Goal: Information Seeking & Learning: Learn about a topic

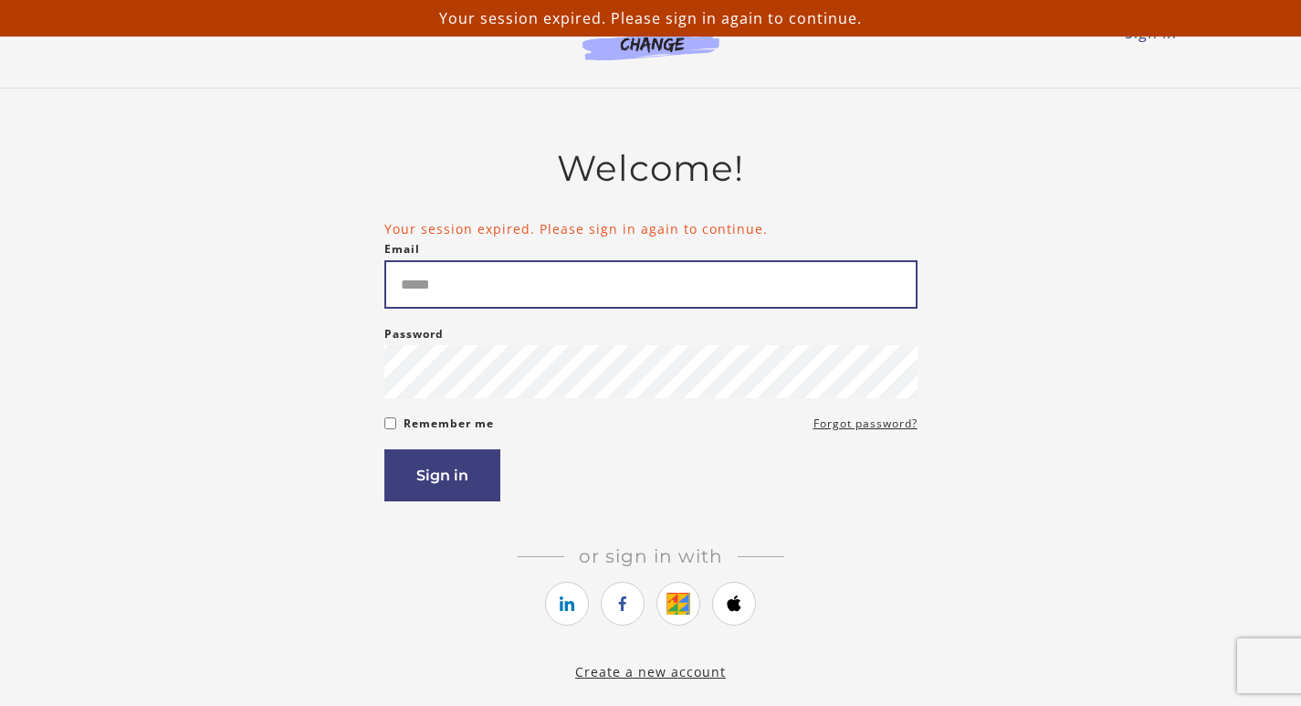
click at [783, 281] on input "Email" at bounding box center [650, 284] width 533 height 48
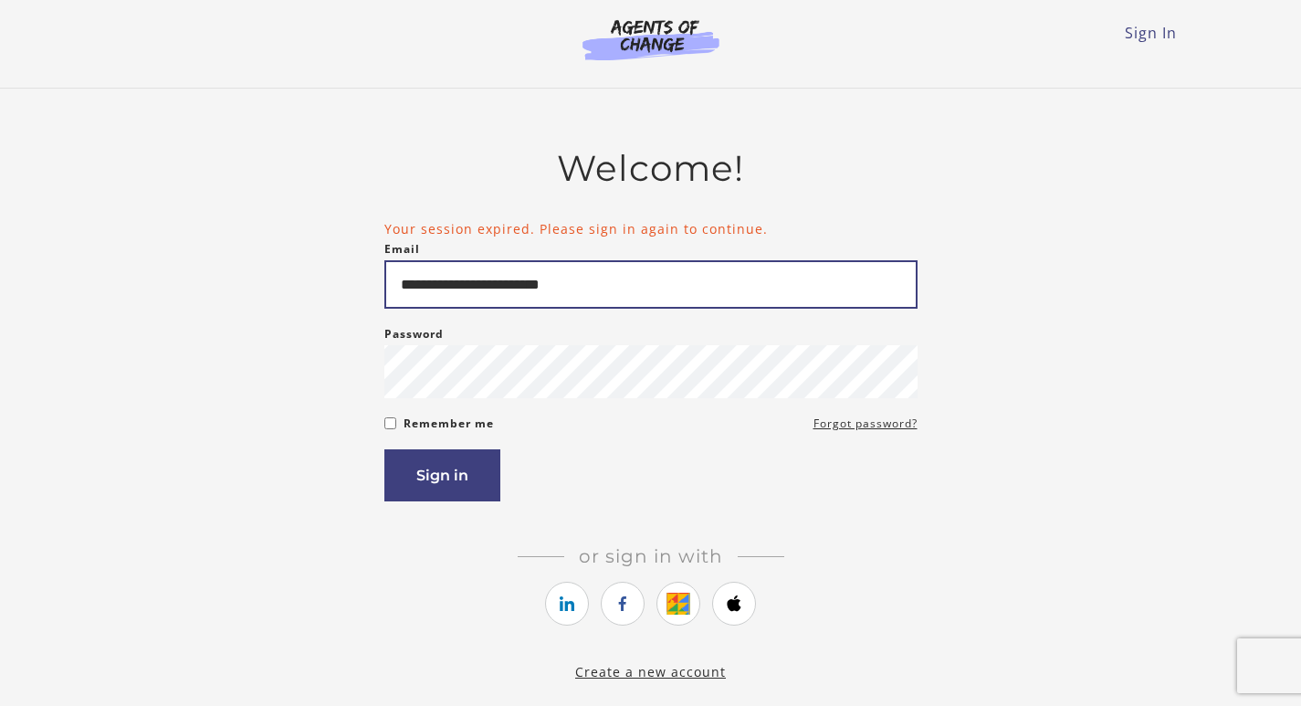
type input "**********"
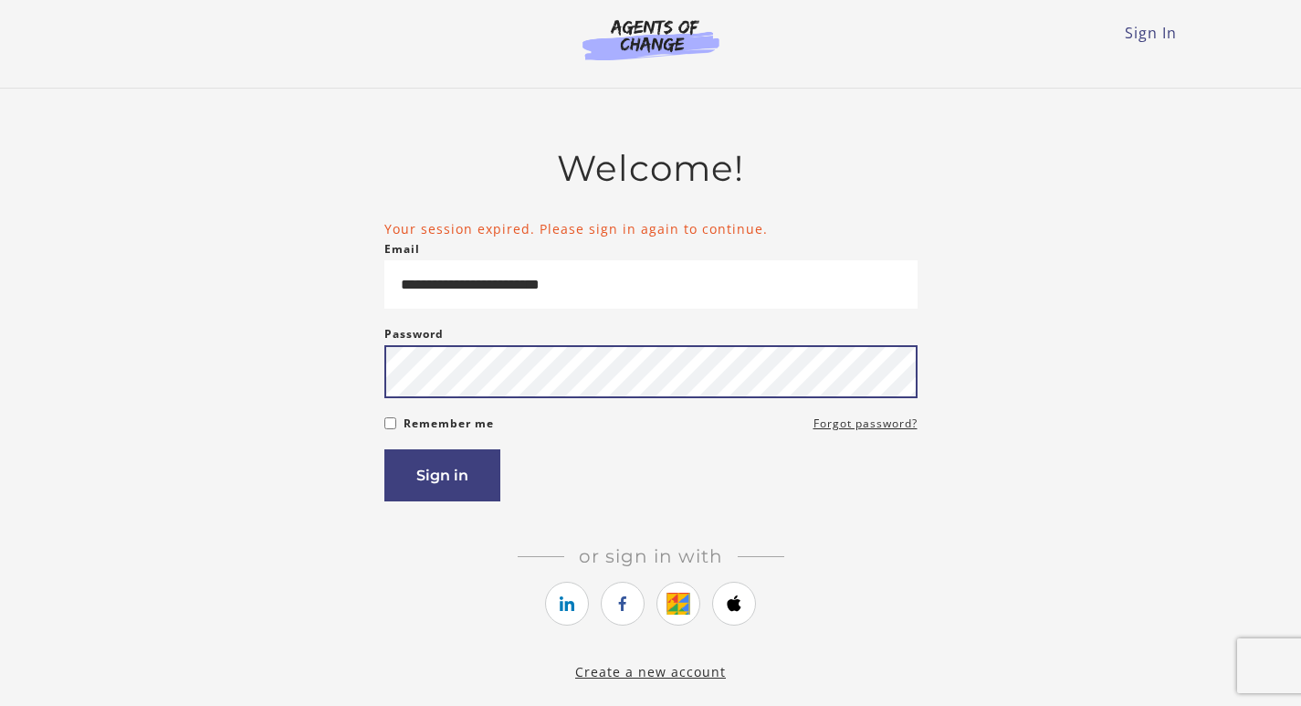
click at [384, 449] on button "Sign in" at bounding box center [442, 475] width 116 height 52
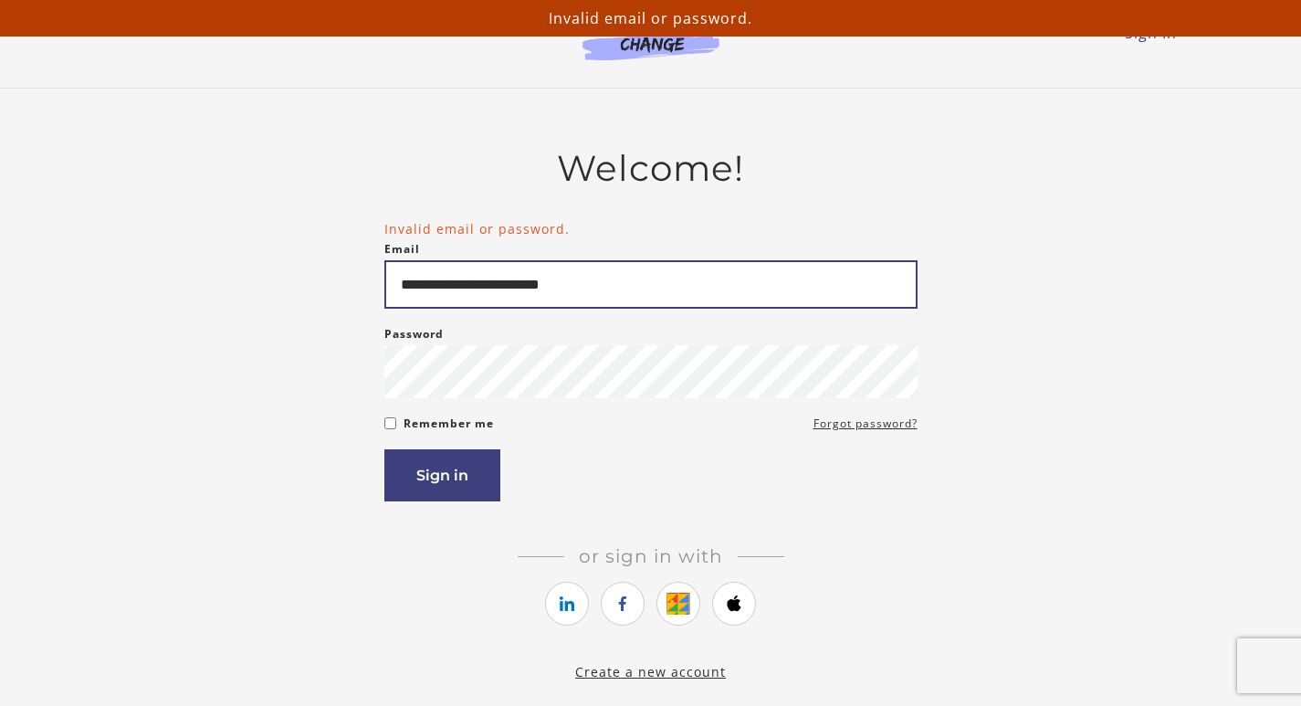
click at [492, 287] on input "**********" at bounding box center [650, 284] width 533 height 48
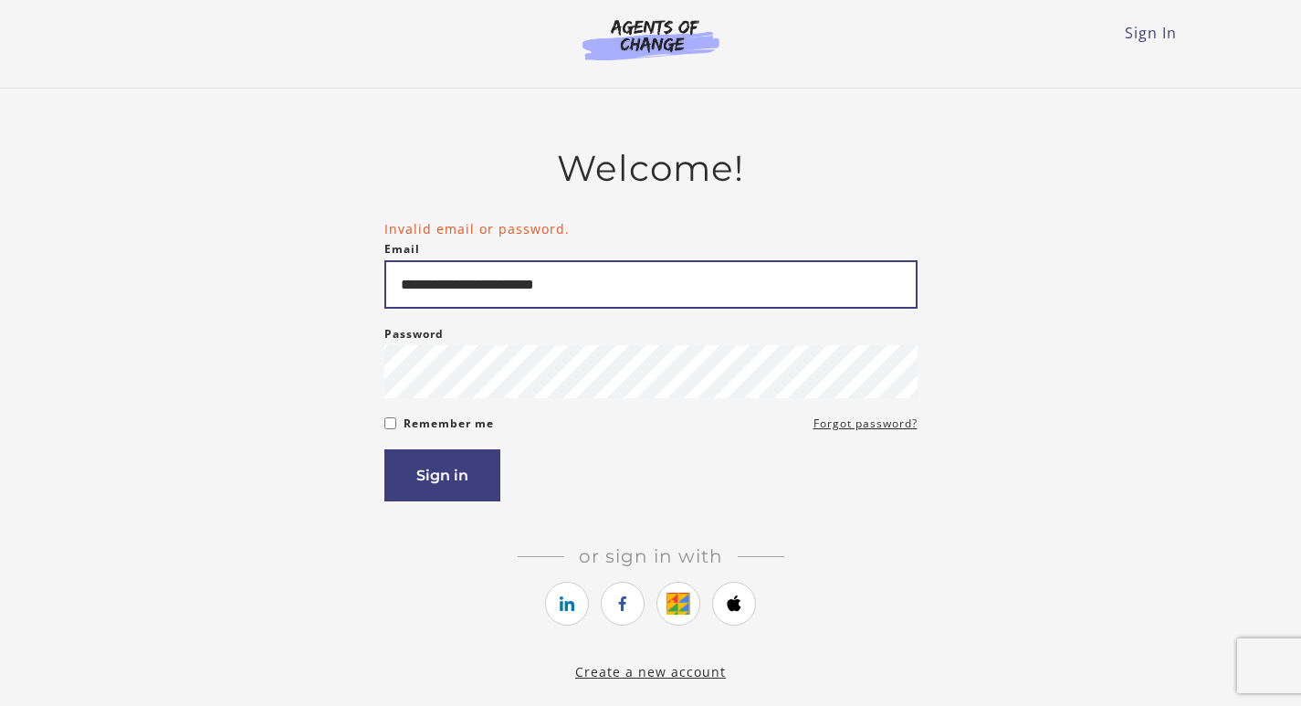
type input "**********"
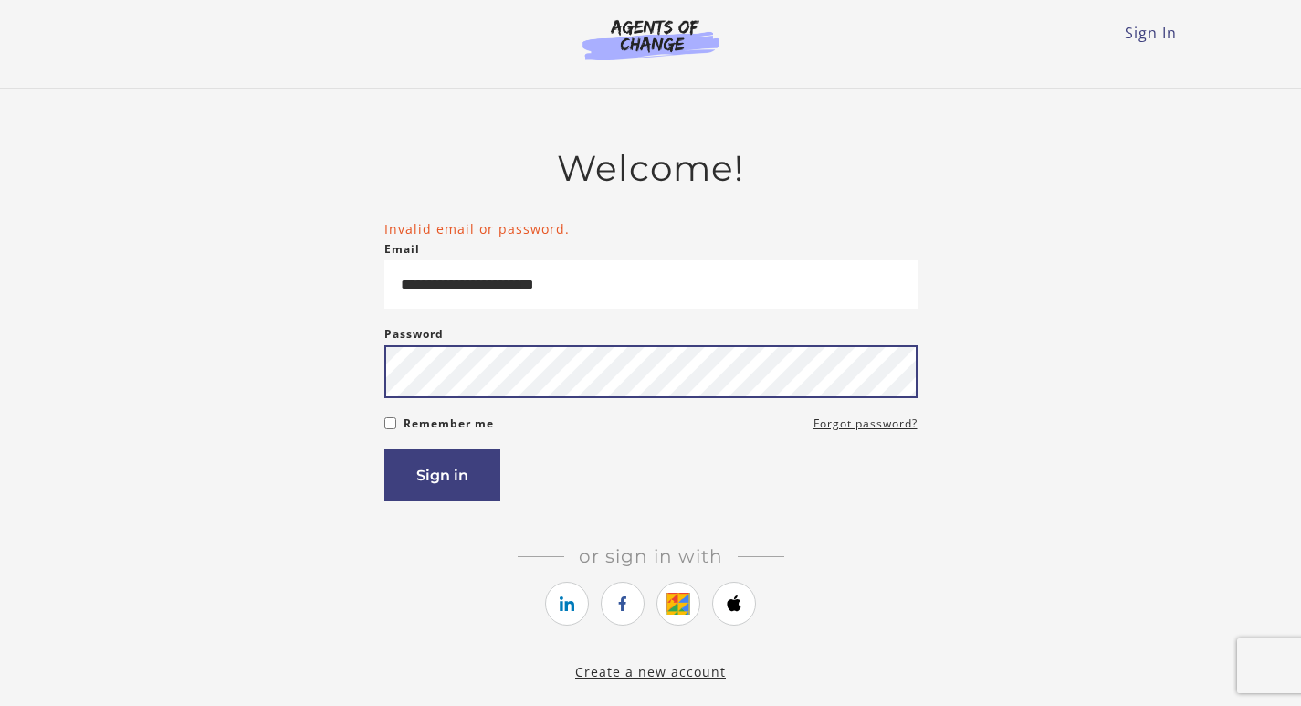
click at [384, 449] on button "Sign in" at bounding box center [442, 475] width 116 height 52
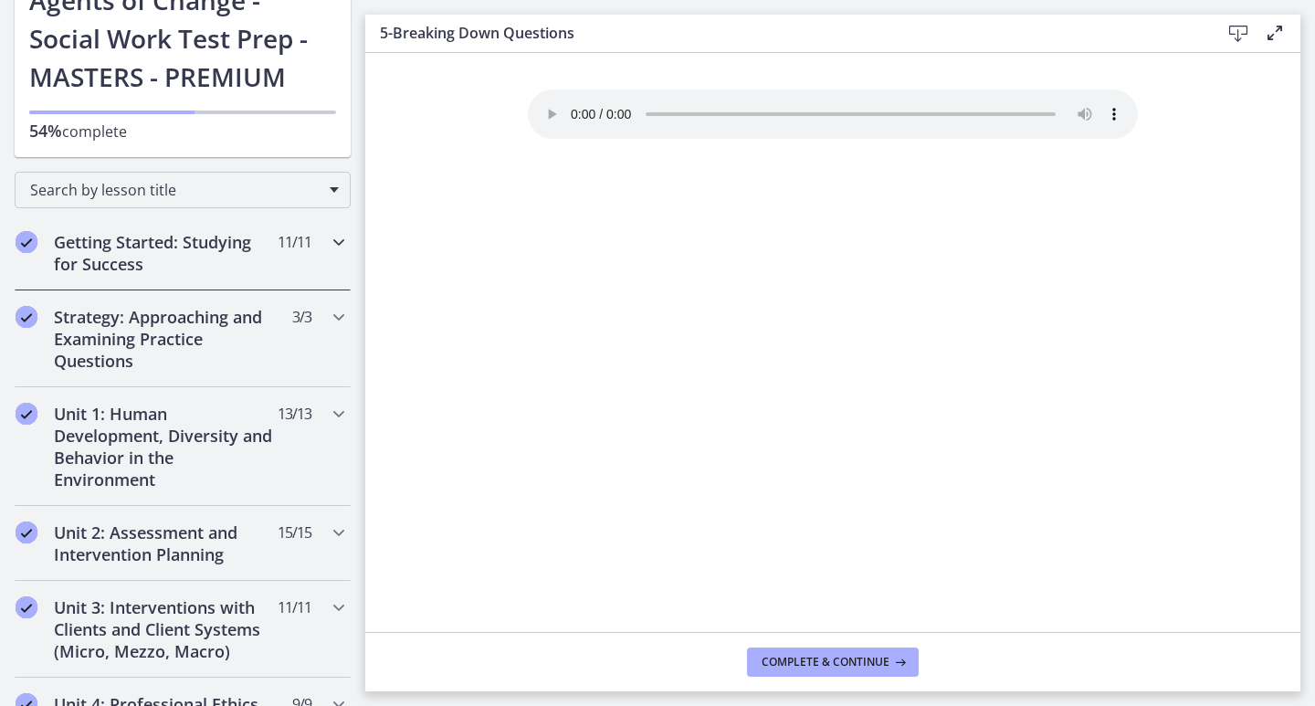
scroll to position [183, 0]
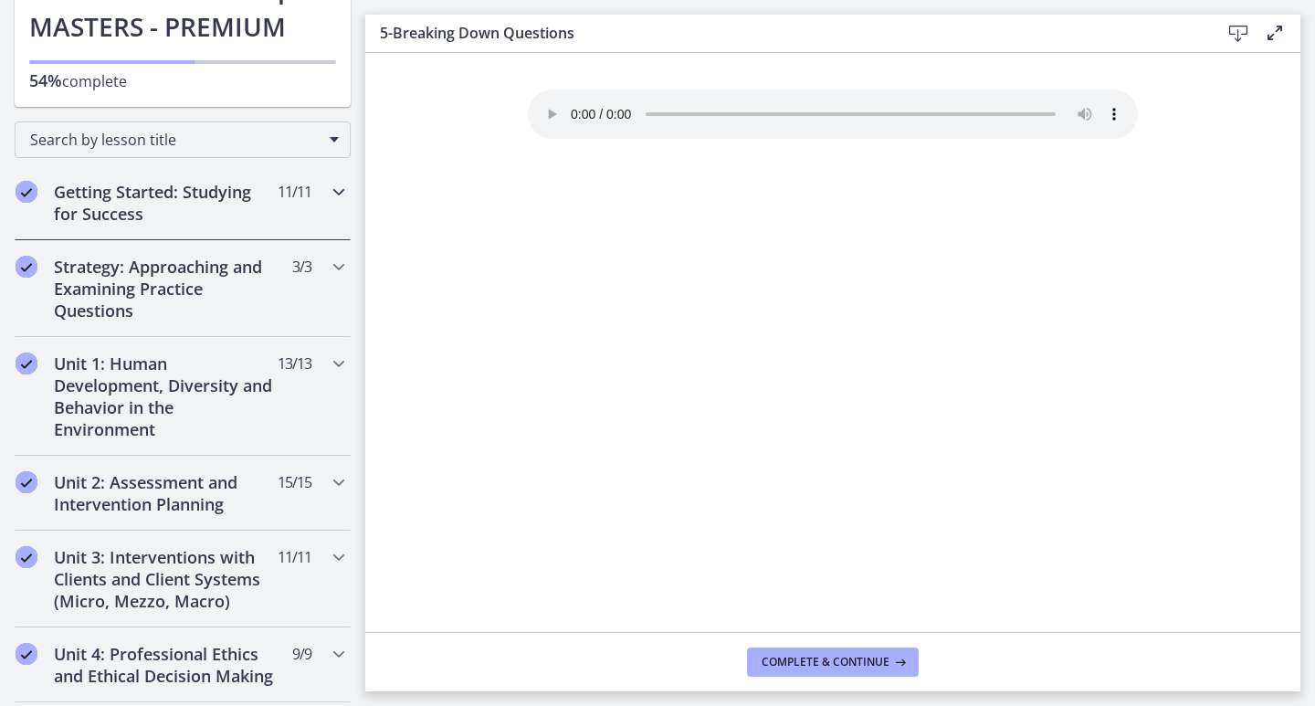
click at [319, 204] on div "Getting Started: Studying for Success 11 / 11 Completed" at bounding box center [183, 202] width 336 height 75
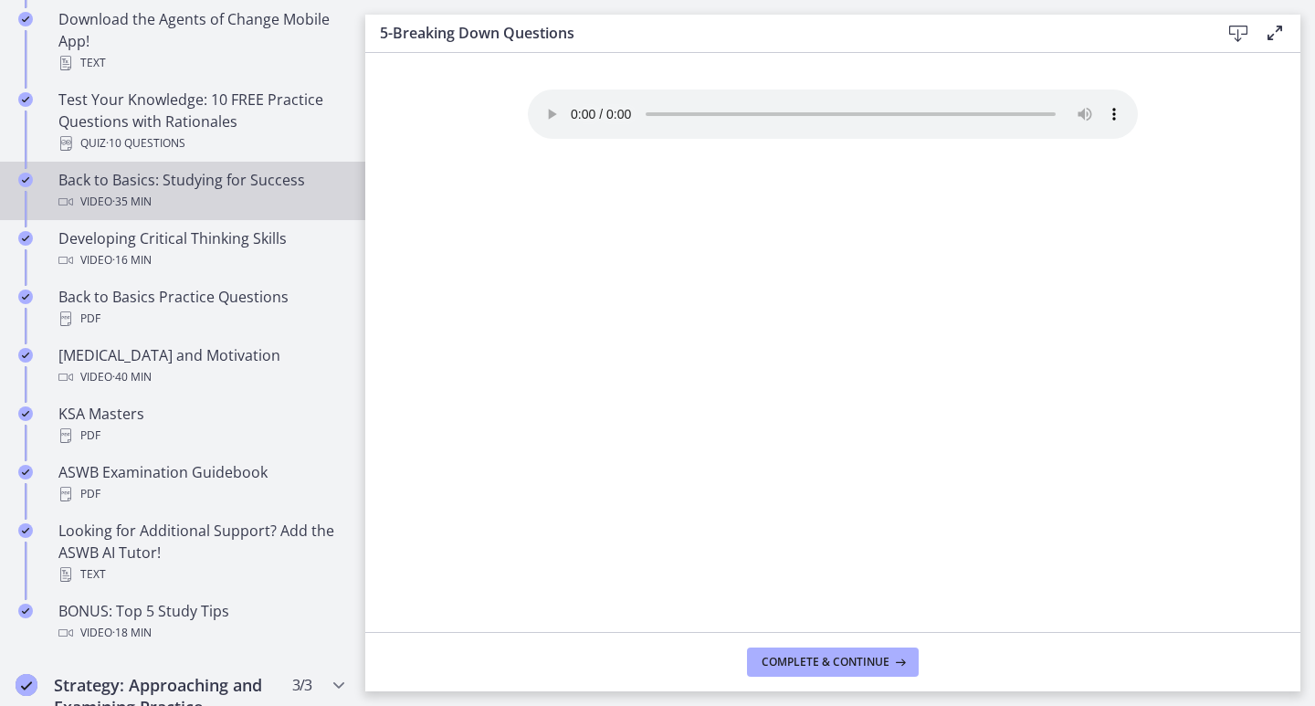
scroll to position [365, 0]
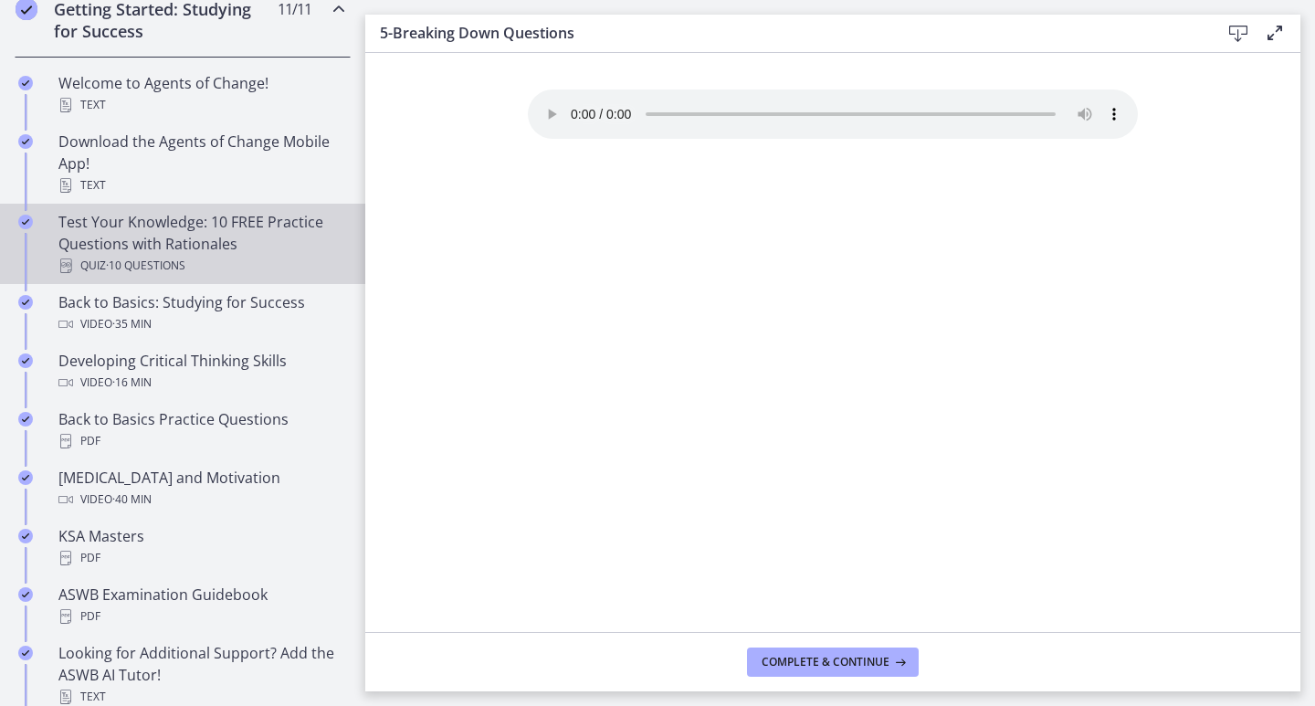
click at [220, 252] on div "Test Your Knowledge: 10 FREE Practice Questions with Rationales Quiz · 10 Quest…" at bounding box center [200, 244] width 285 height 66
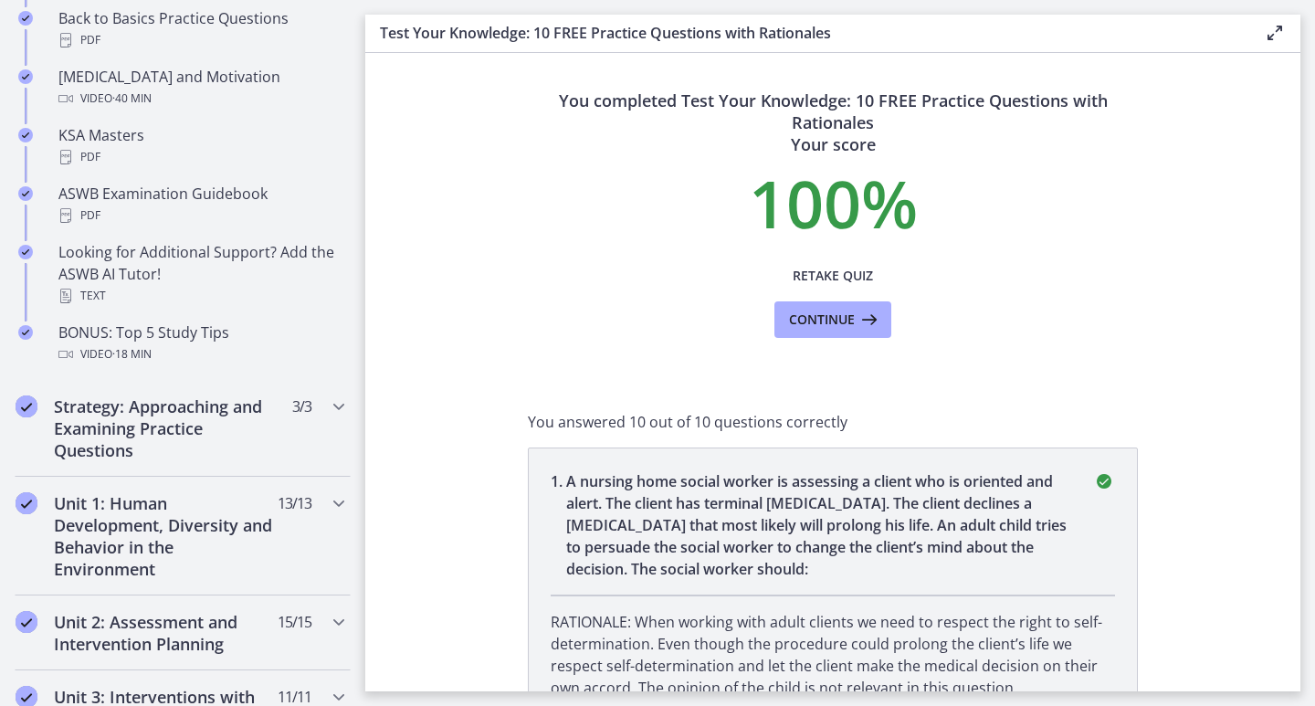
scroll to position [822, 0]
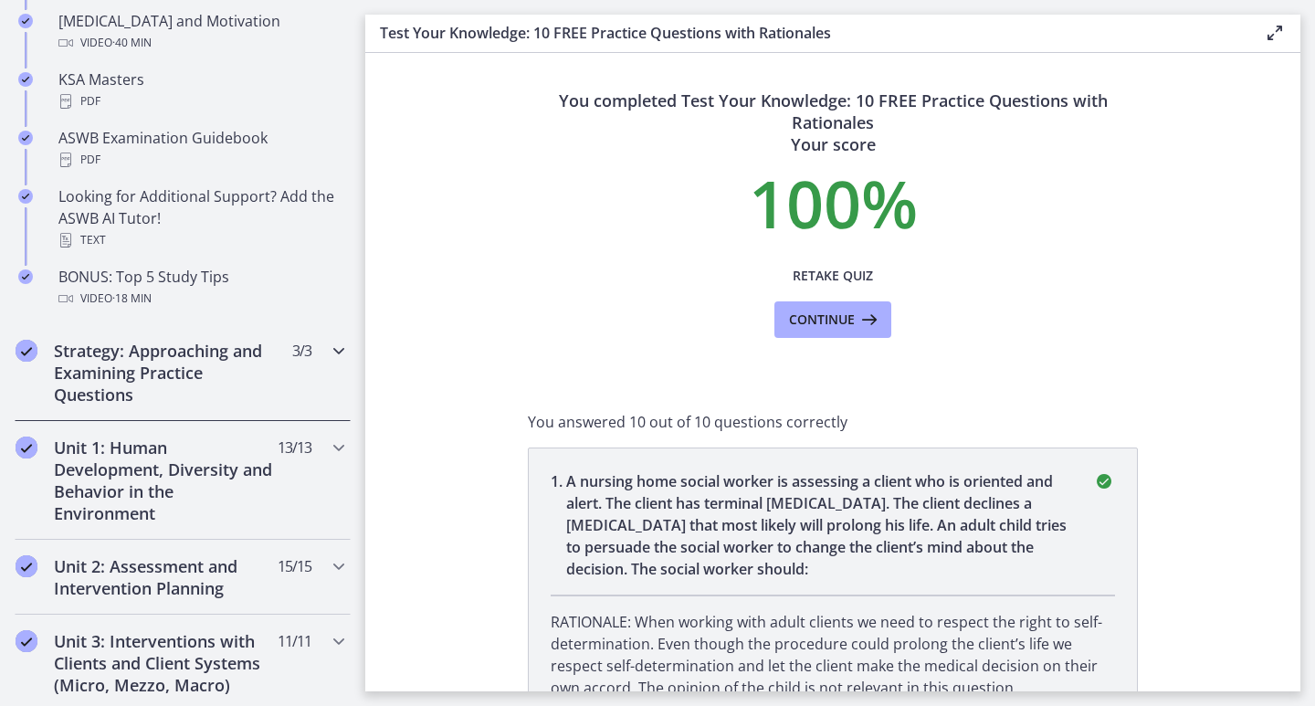
click at [183, 374] on h2 "Strategy: Approaching and Examining Practice Questions" at bounding box center [165, 373] width 223 height 66
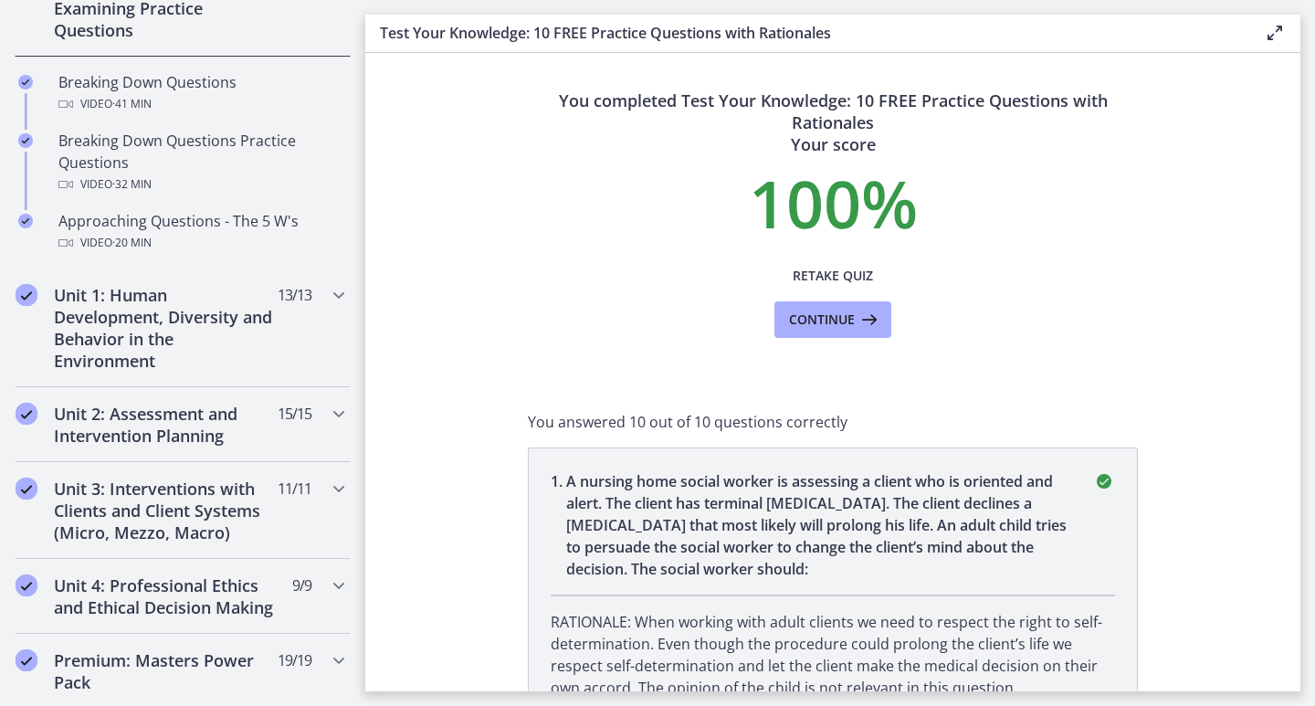
scroll to position [457, 0]
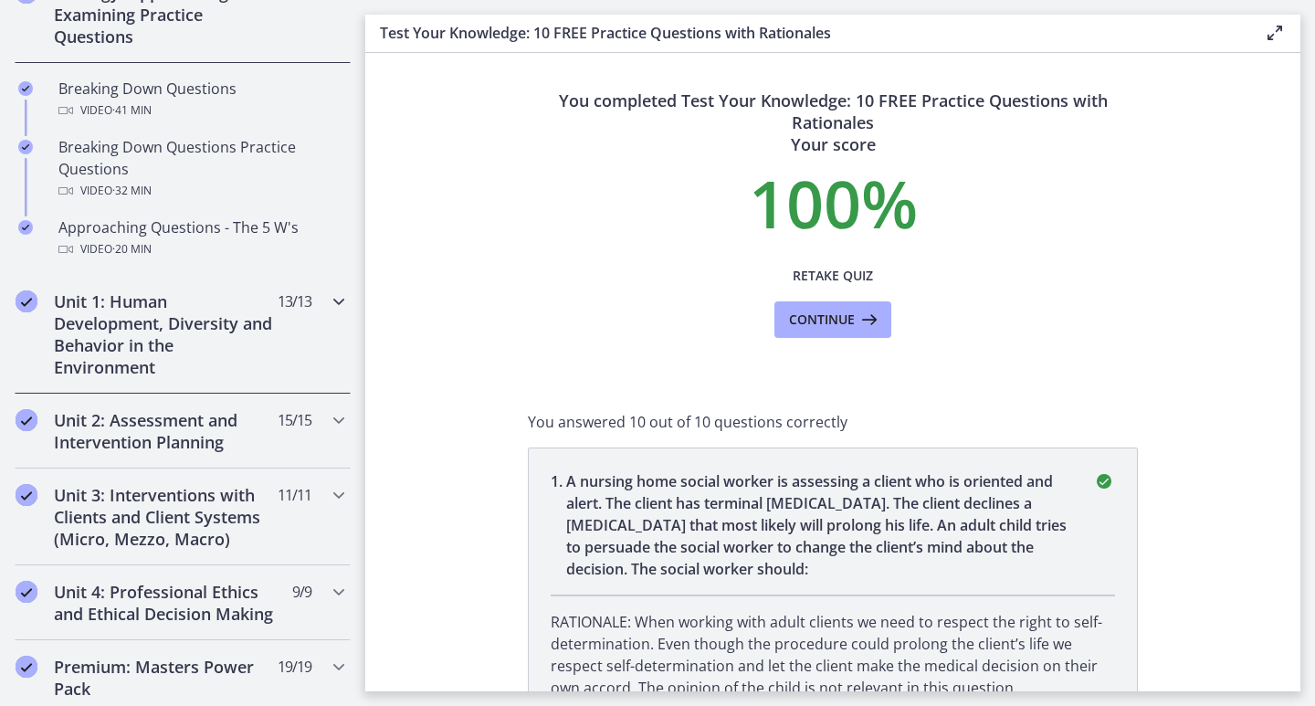
click at [317, 334] on div "Unit 1: Human Development, Diversity and Behavior in the Environment 13 / 13 Co…" at bounding box center [183, 334] width 336 height 119
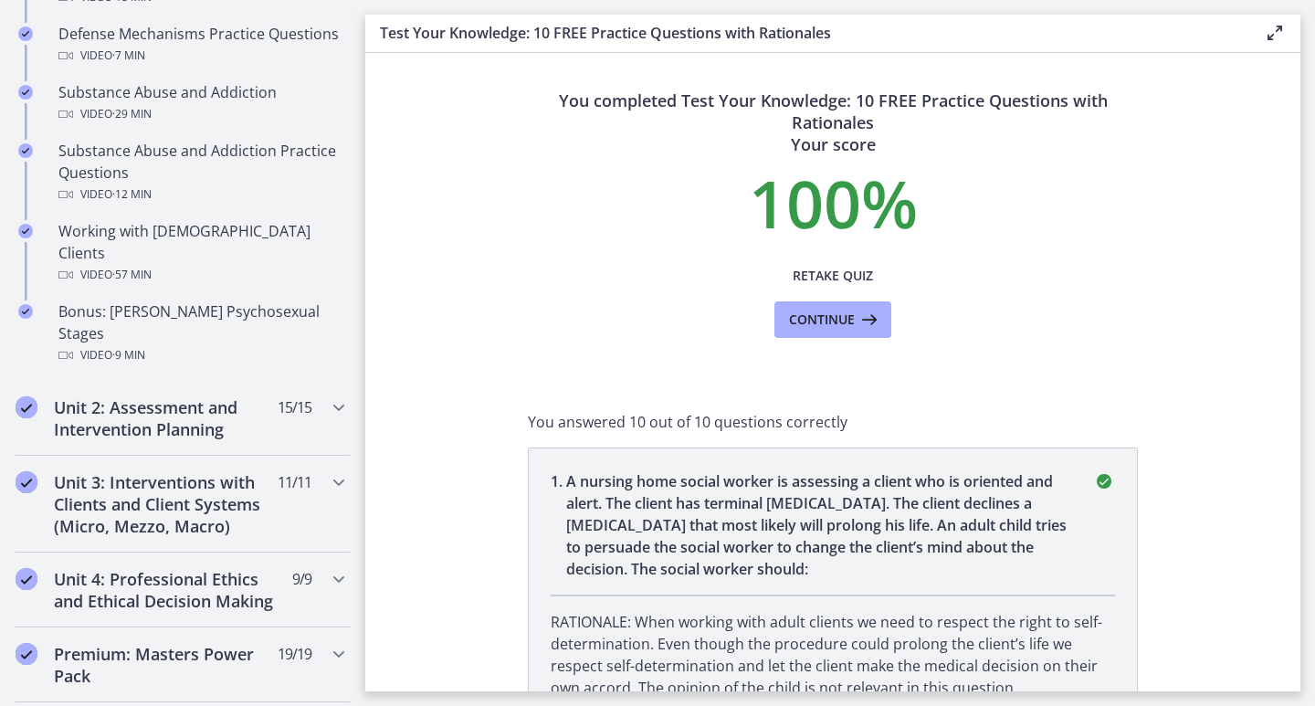
scroll to position [1187, 0]
click at [191, 394] on h2 "Unit 2: Assessment and Intervention Planning" at bounding box center [165, 416] width 223 height 44
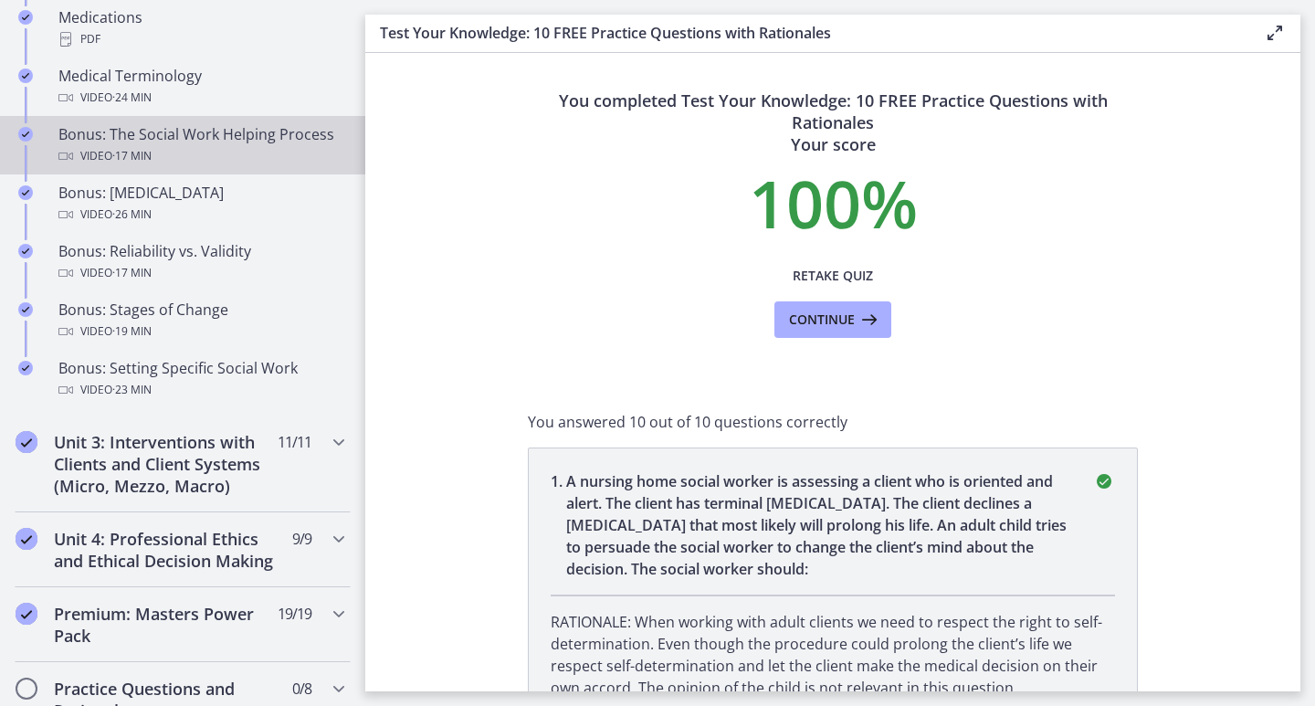
scroll to position [1552, 0]
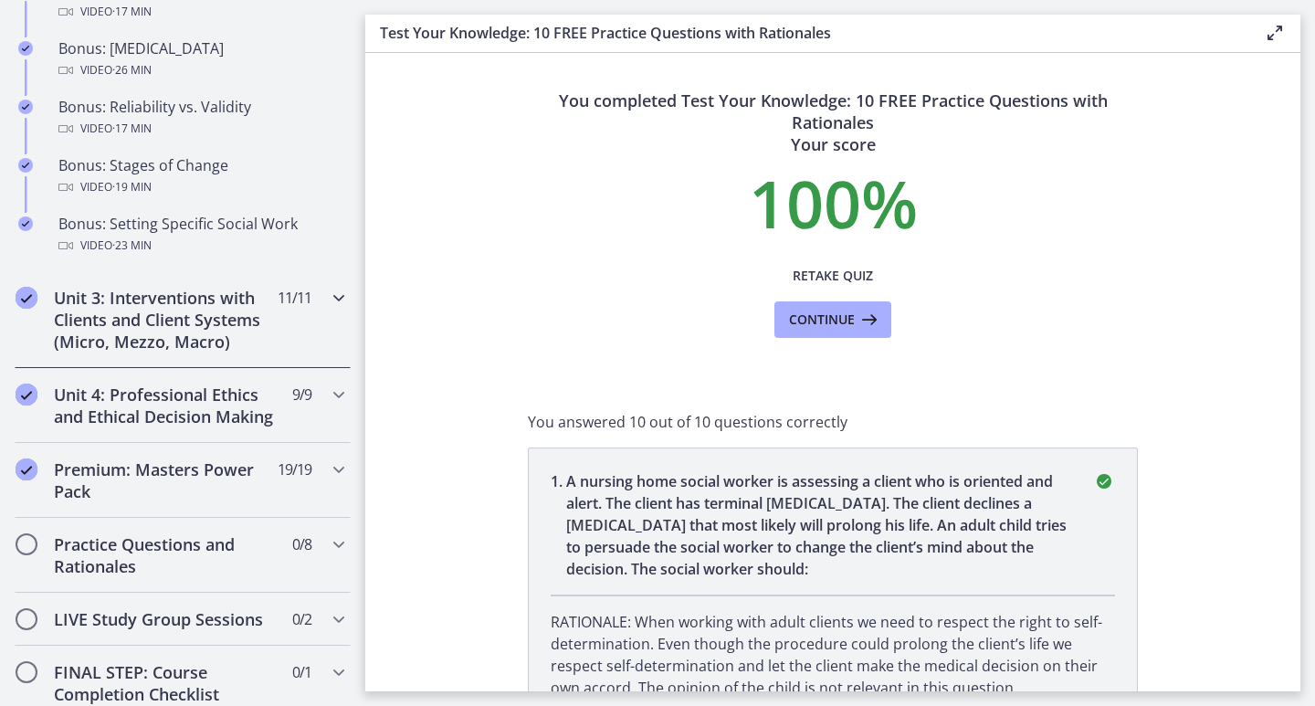
click at [195, 348] on h2 "Unit 3: Interventions with Clients and Client Systems (Micro, Mezzo, Macro)" at bounding box center [165, 320] width 223 height 66
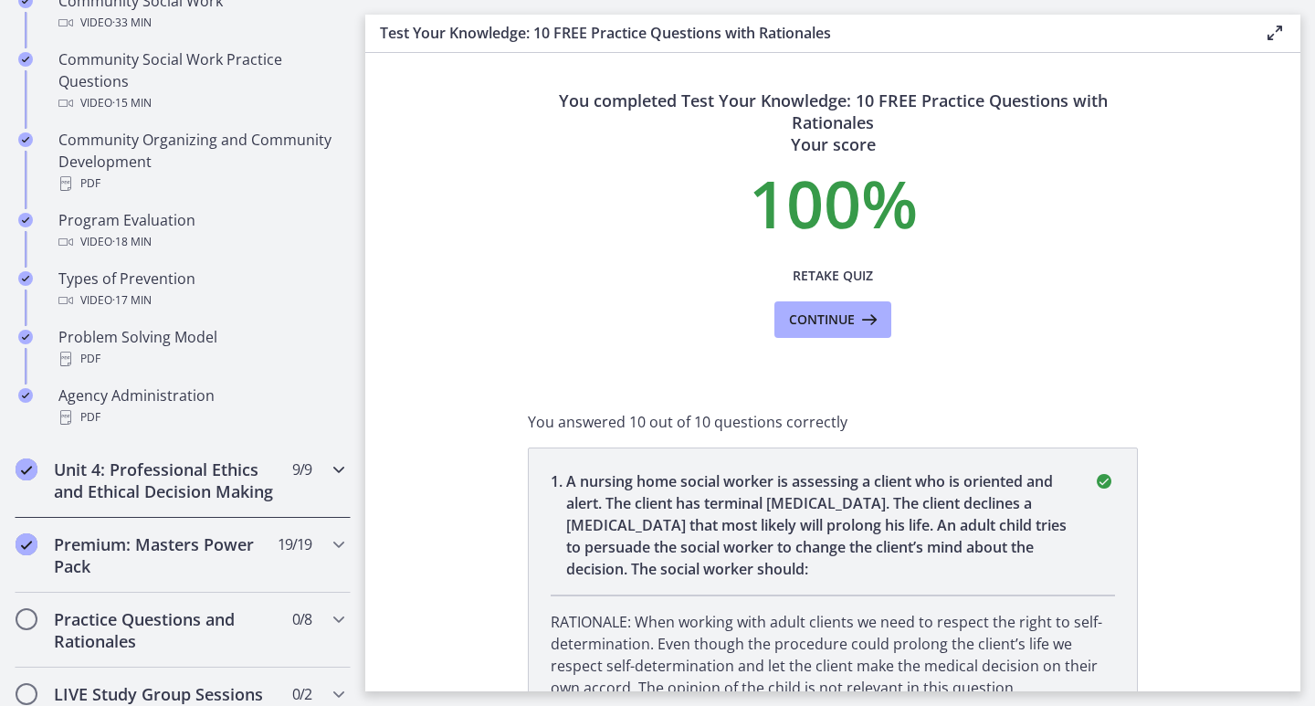
scroll to position [1119, 0]
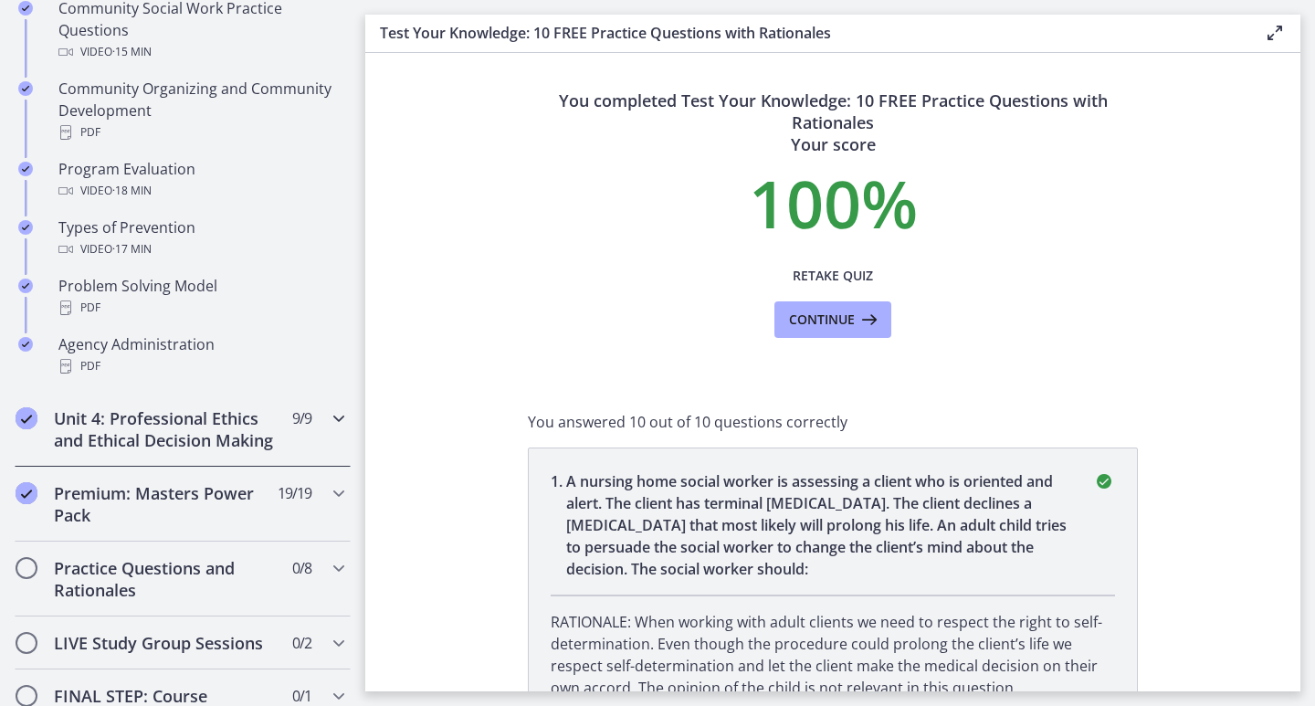
click at [178, 451] on h2 "Unit 4: Professional Ethics and Ethical Decision Making" at bounding box center [165, 429] width 223 height 44
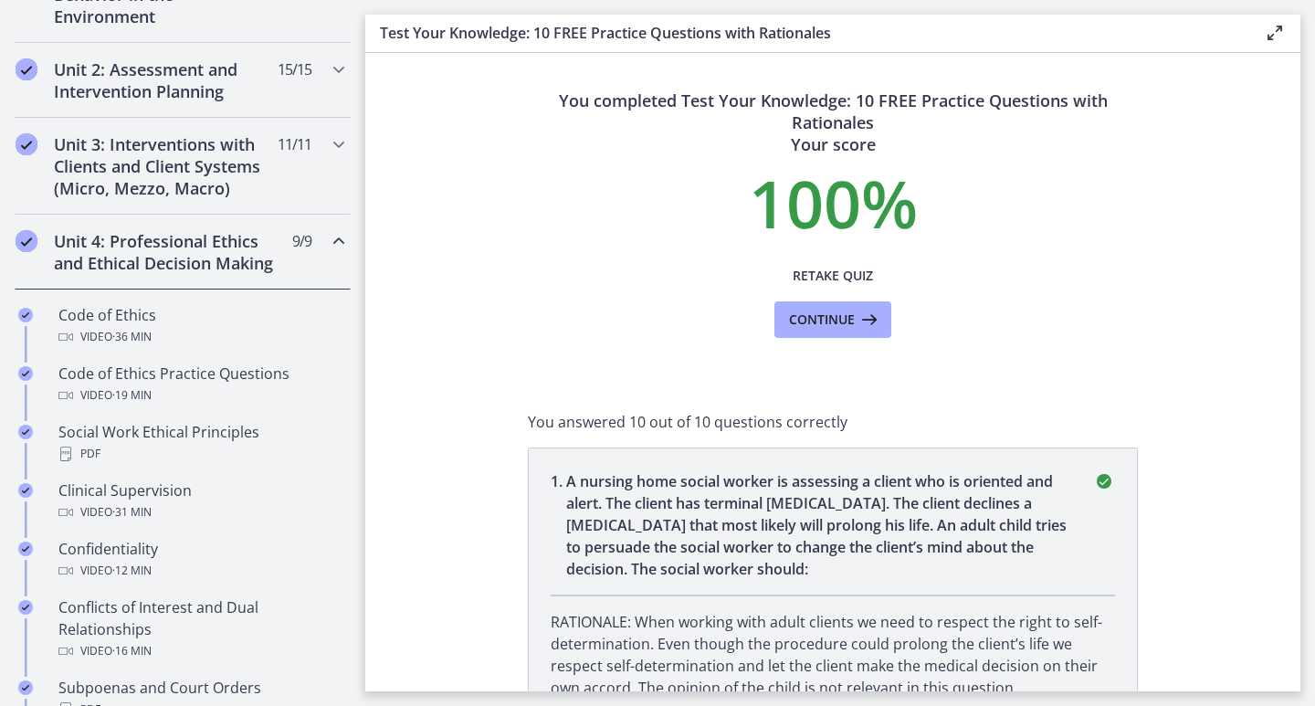
scroll to position [572, 0]
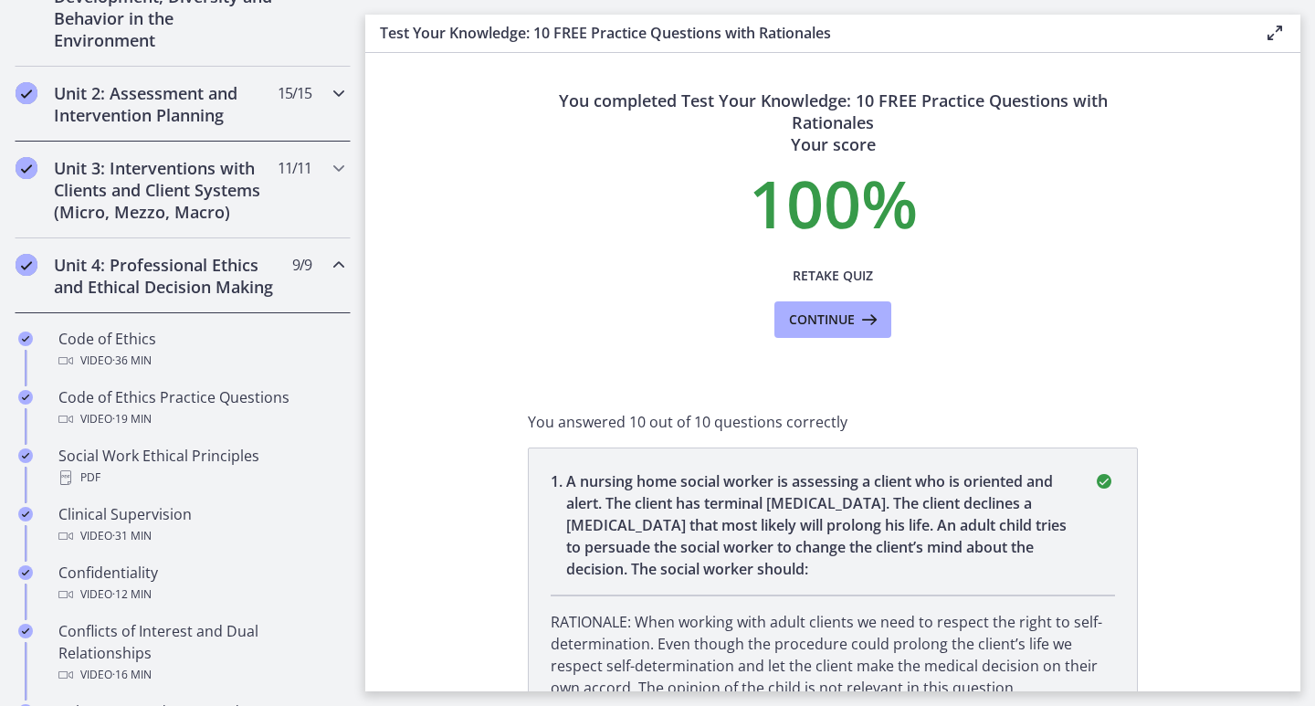
click at [152, 77] on div "Unit 2: Assessment and Intervention Planning 15 / 15 Completed" at bounding box center [183, 104] width 336 height 75
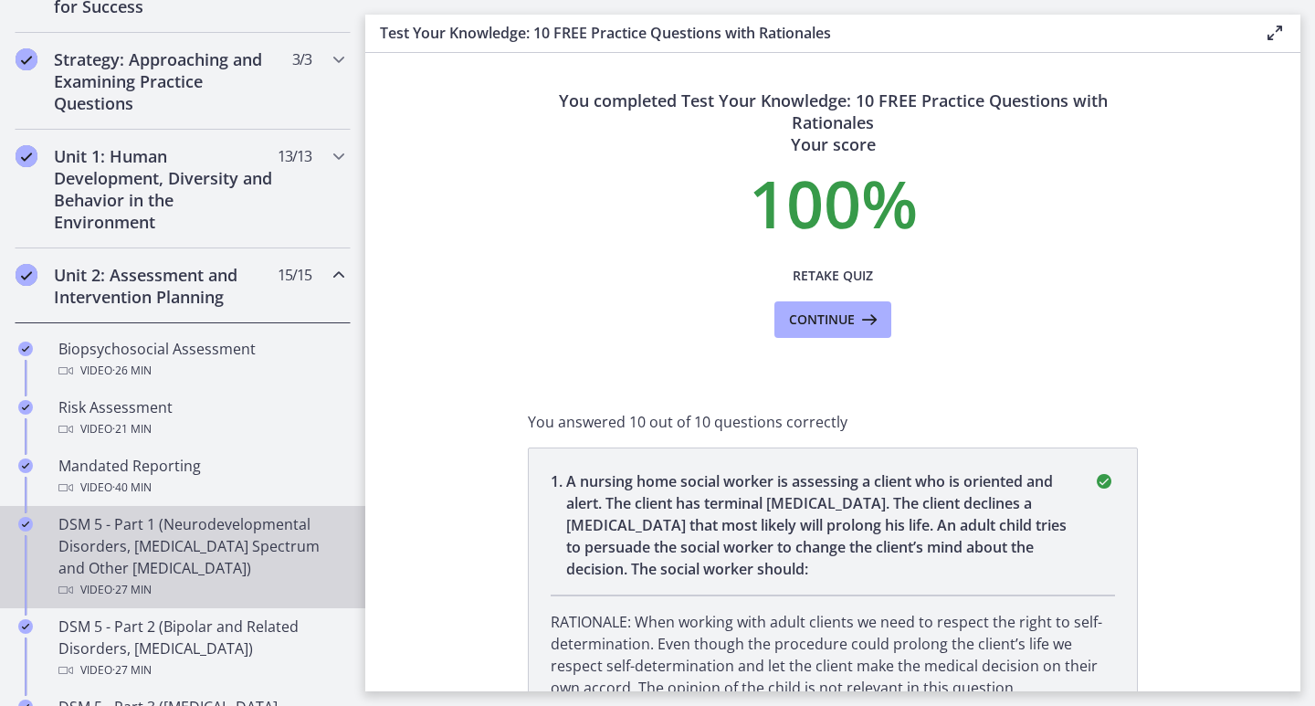
scroll to position [389, 0]
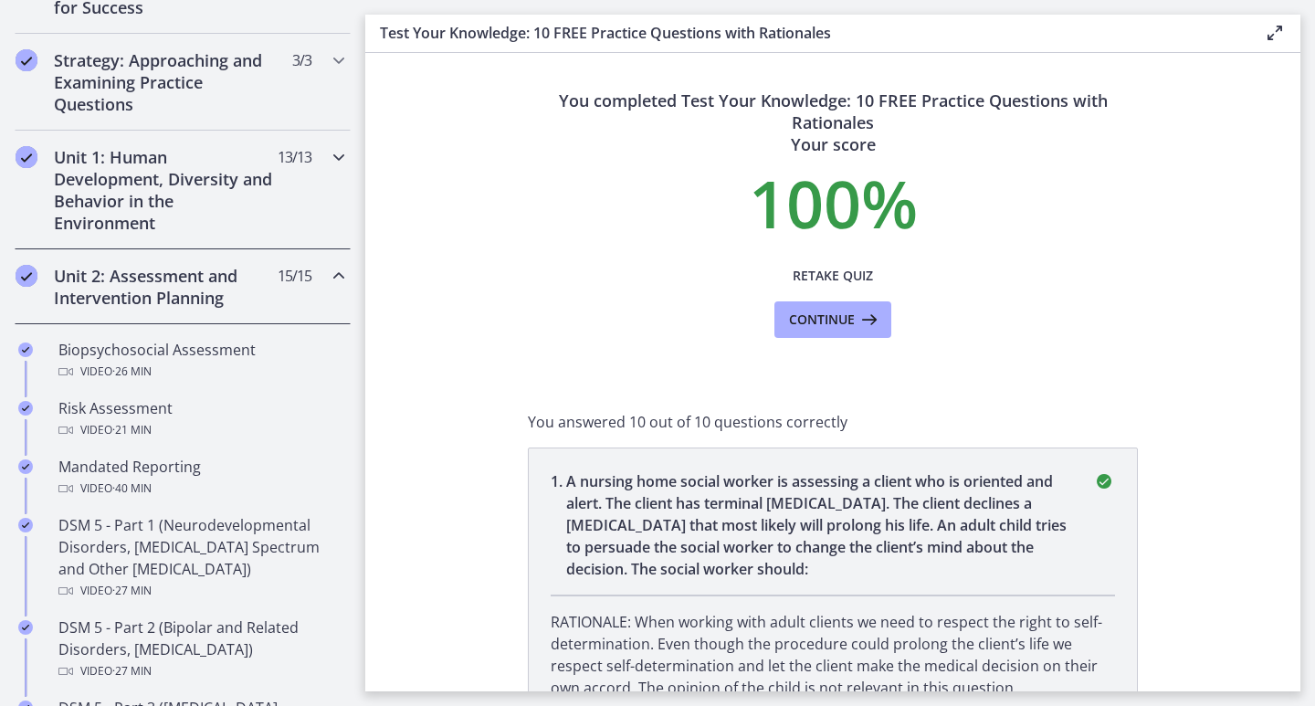
click at [205, 183] on h2 "Unit 1: Human Development, Diversity and Behavior in the Environment" at bounding box center [165, 190] width 223 height 88
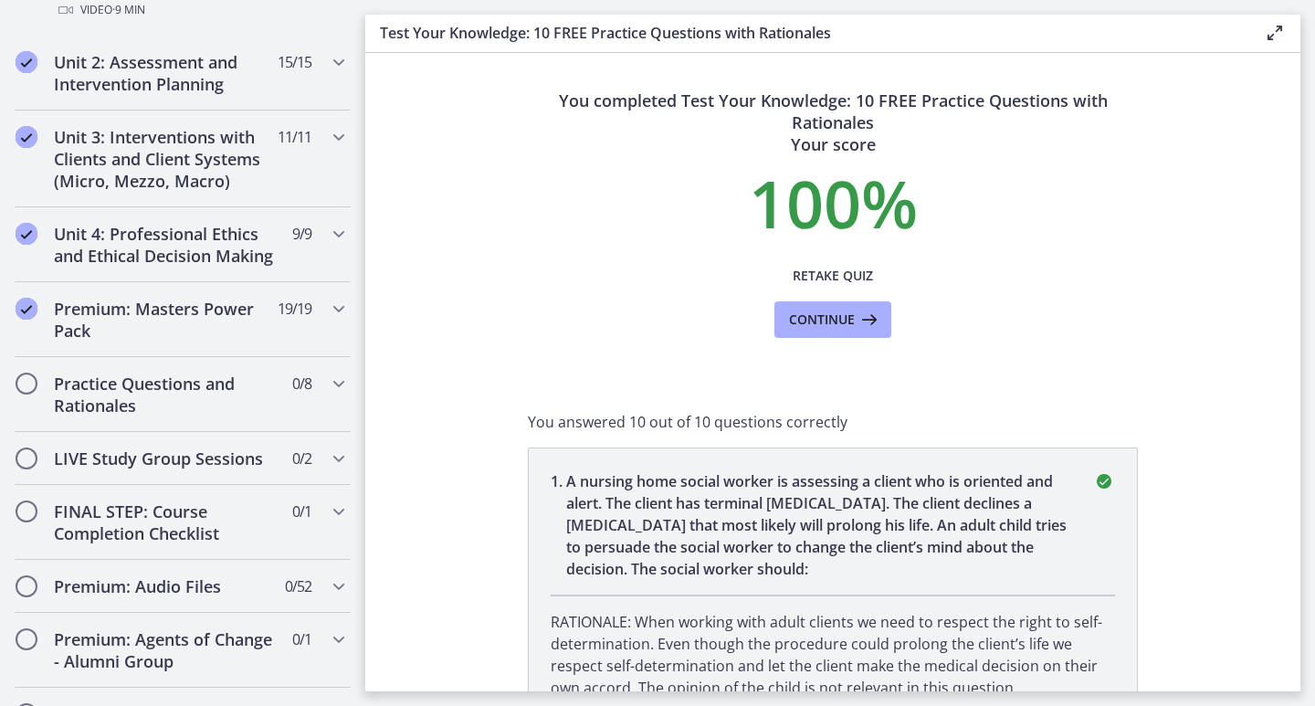
scroll to position [1576, 0]
